Goal: Task Accomplishment & Management: Complete application form

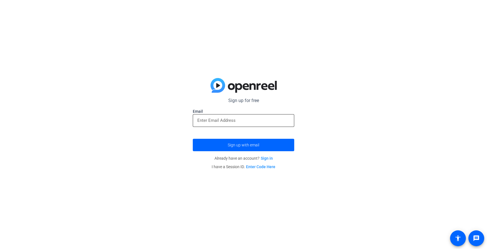
drag, startPoint x: 0, startPoint y: 0, endPoint x: 240, endPoint y: 118, distance: 267.1
click at [240, 118] on input "email" at bounding box center [243, 120] width 93 height 7
paste input "[URL][DOMAIN_NAME]"
type input "[URL][DOMAIN_NAME]"
type input "/"
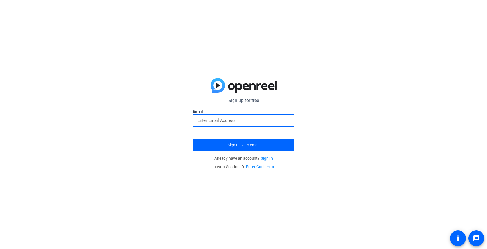
type input "√"
paste input "[PERSON_NAME][EMAIL_ADDRESS][DOMAIN_NAME]"
type input "[PERSON_NAME][EMAIL_ADDRESS][DOMAIN_NAME]"
click at [234, 145] on span "Sign up with email" at bounding box center [244, 145] width 32 height 0
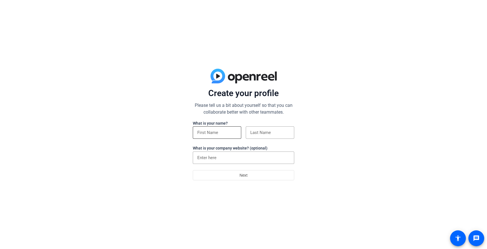
click at [227, 132] on input at bounding box center [216, 132] width 39 height 7
click at [220, 132] on input "[PERSON_NAME]" at bounding box center [216, 132] width 39 height 7
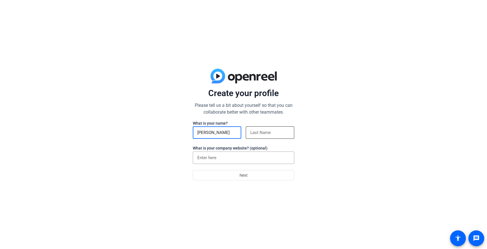
type input "[PERSON_NAME]"
click at [262, 132] on input at bounding box center [270, 132] width 39 height 7
paste input "[PERSON_NAME]"
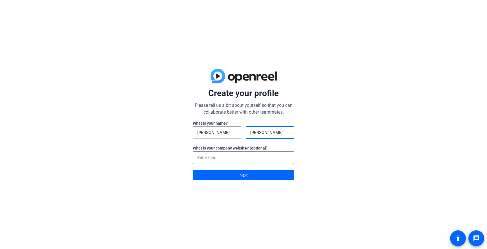
type input "[PERSON_NAME]"
click at [222, 160] on input at bounding box center [243, 157] width 93 height 7
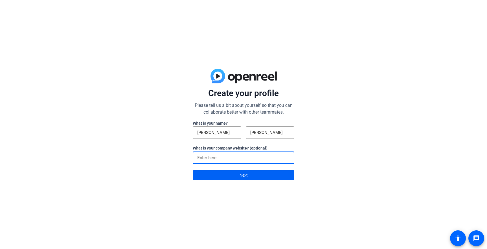
click at [229, 172] on span at bounding box center [243, 175] width 101 height 14
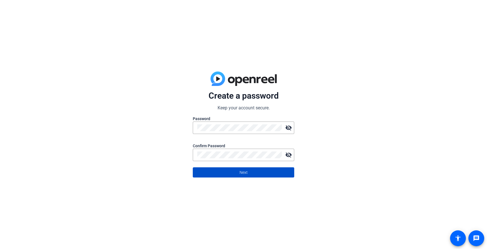
click at [257, 171] on span at bounding box center [243, 172] width 101 height 14
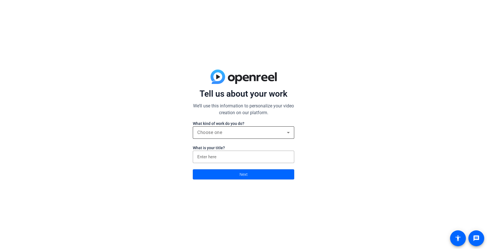
drag, startPoint x: 230, startPoint y: 137, endPoint x: 232, endPoint y: 135, distance: 3.1
click at [230, 137] on div "Choose one" at bounding box center [243, 132] width 93 height 12
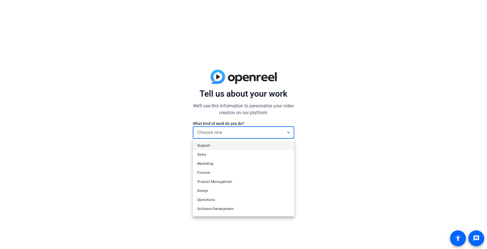
click at [220, 157] on mat-option "Sales" at bounding box center [244, 154] width 102 height 9
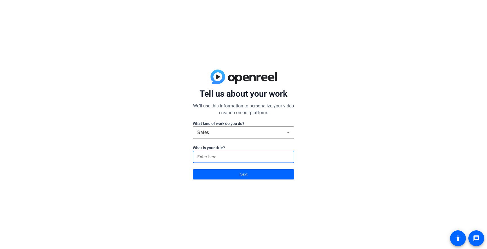
drag, startPoint x: 237, startPoint y: 156, endPoint x: 234, endPoint y: 163, distance: 7.2
click at [237, 157] on input at bounding box center [243, 156] width 93 height 7
type input "ss"
click at [243, 175] on span "Next" at bounding box center [244, 174] width 8 height 11
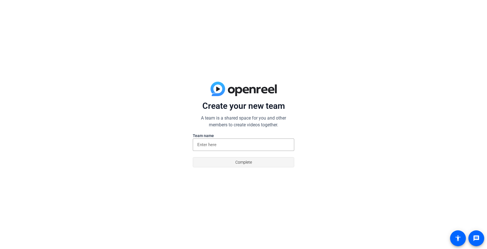
drag, startPoint x: 247, startPoint y: 161, endPoint x: 245, endPoint y: 157, distance: 4.2
click at [247, 161] on span "Complete" at bounding box center [244, 162] width 17 height 11
click at [241, 146] on input at bounding box center [243, 144] width 93 height 7
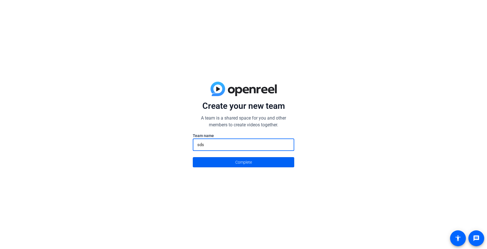
type input "sds"
click at [243, 161] on span "Complete" at bounding box center [244, 162] width 17 height 11
